Goal: Task Accomplishment & Management: Use online tool/utility

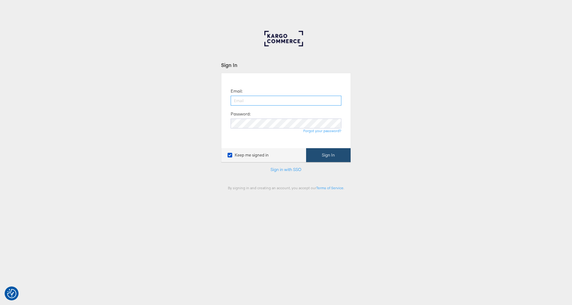
type input "adam.mcgilvray@kargo.com"
click at [327, 154] on button "Sign In" at bounding box center [328, 155] width 44 height 14
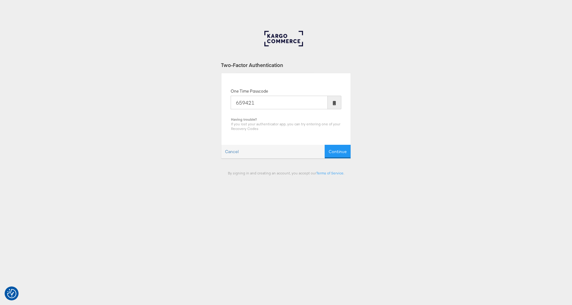
type input "659421"
click at [324, 145] on button "Continue" at bounding box center [337, 152] width 26 height 14
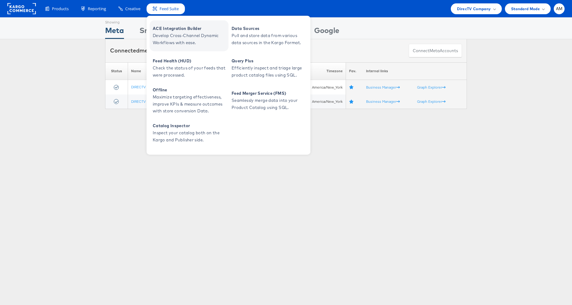
click at [177, 27] on span "ACE Integration Builder" at bounding box center [190, 28] width 74 height 7
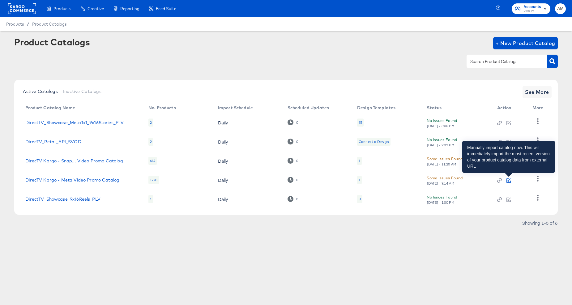
click at [508, 181] on icon "button" at bounding box center [508, 180] width 3 height 3
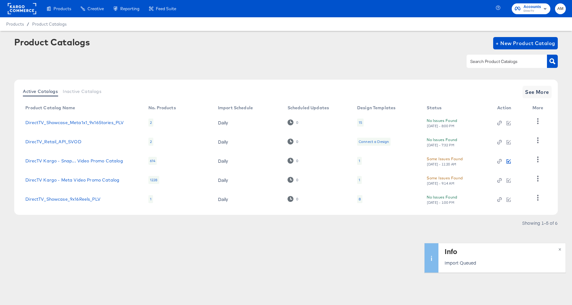
click at [508, 161] on icon "button" at bounding box center [508, 161] width 4 height 4
